Goal: Browse casually

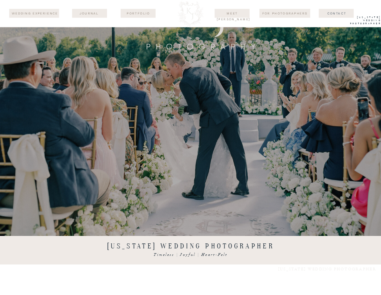
scroll to position [309, 0]
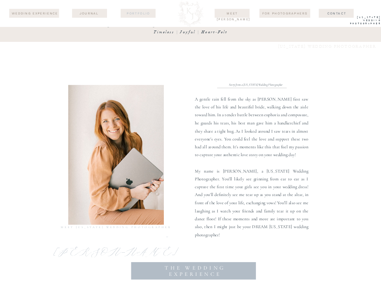
click at [145, 11] on nav "Portfolio" at bounding box center [138, 13] width 31 height 5
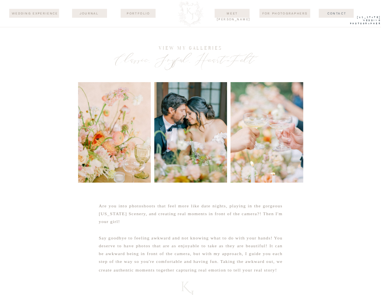
click at [186, 9] on div at bounding box center [190, 13] width 31 height 27
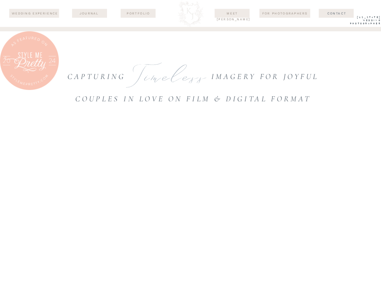
scroll to position [778, 0]
